Goal: Find specific page/section: Find specific page/section

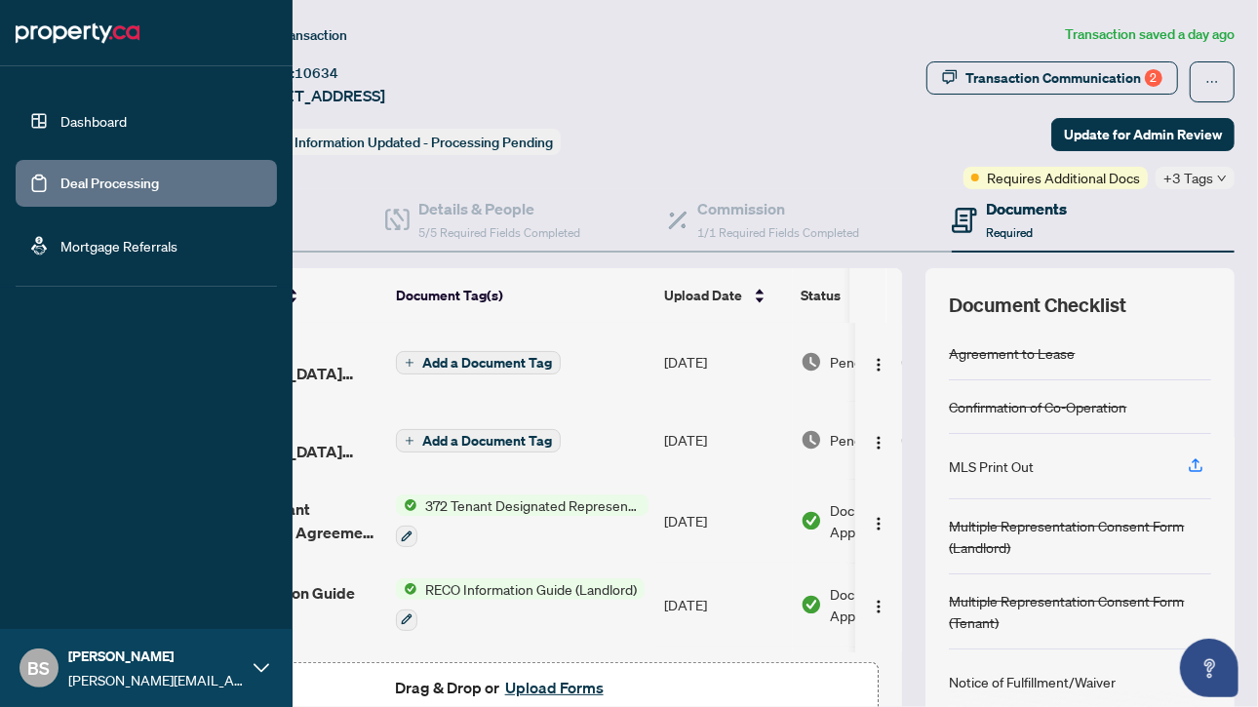
click at [136, 191] on link "Deal Processing" at bounding box center [109, 184] width 98 height 18
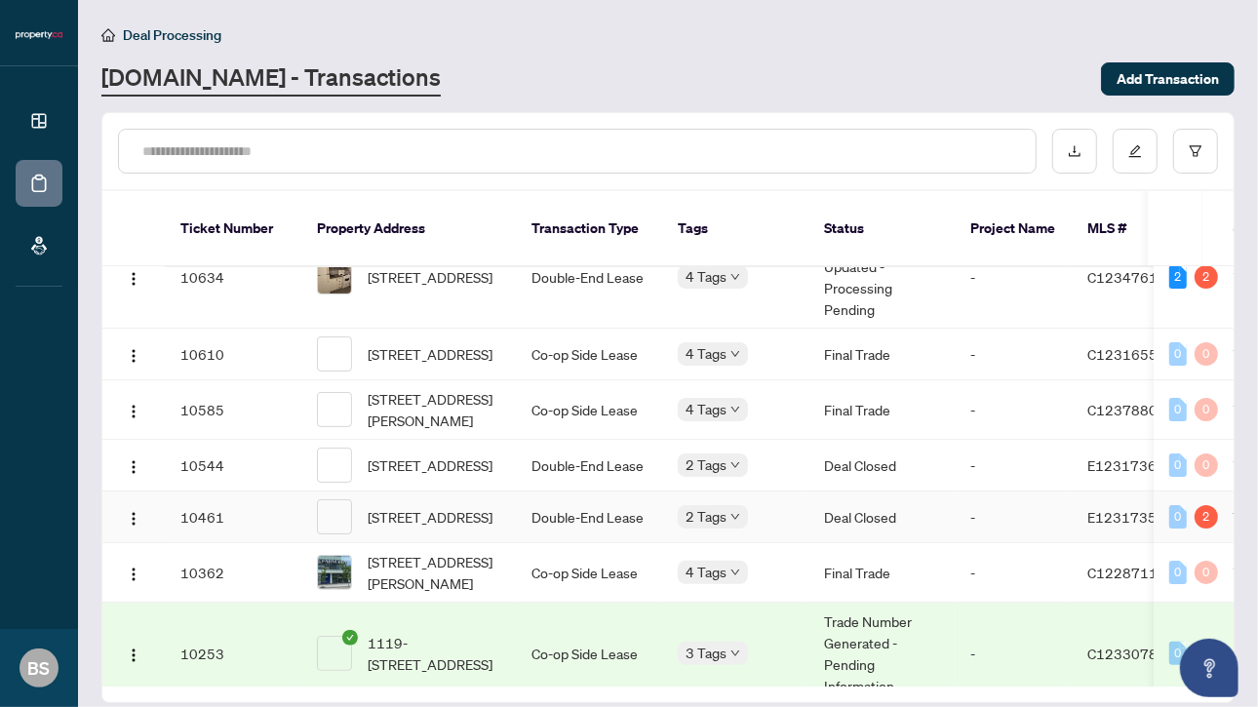
scroll to position [247, 0]
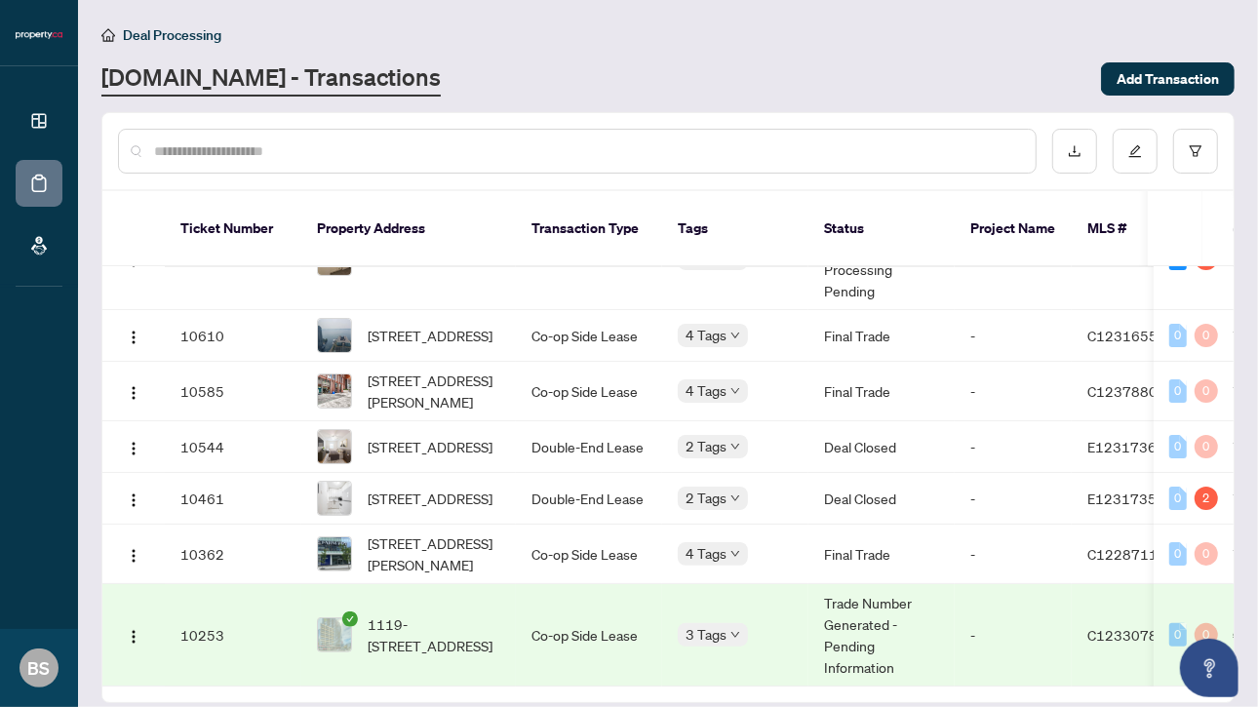
click at [992, 596] on td "-" at bounding box center [1012, 635] width 117 height 102
